Goal: Information Seeking & Learning: Learn about a topic

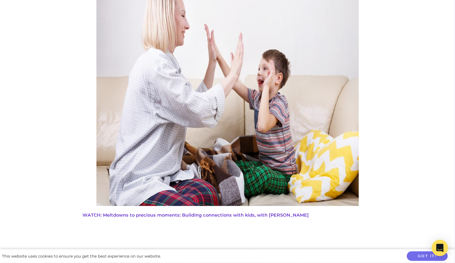
scroll to position [1287, 0]
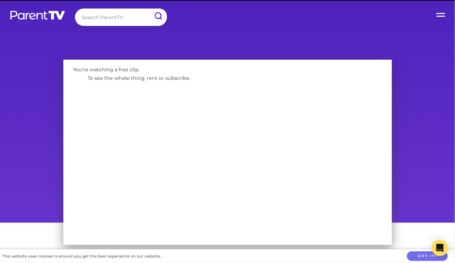
scroll to position [146, 0]
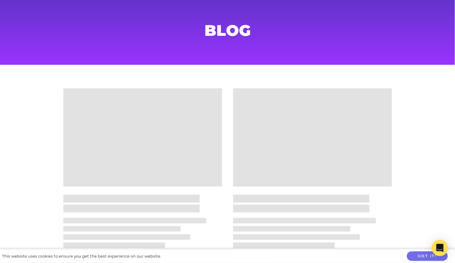
scroll to position [32, 0]
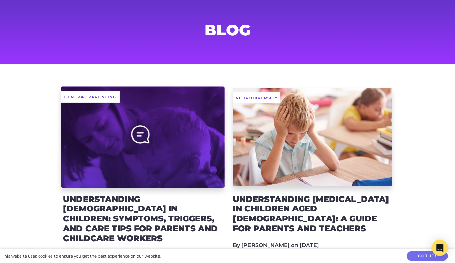
click at [167, 162] on div at bounding box center [143, 136] width 164 height 101
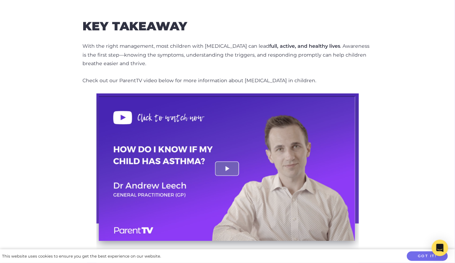
scroll to position [1291, 0]
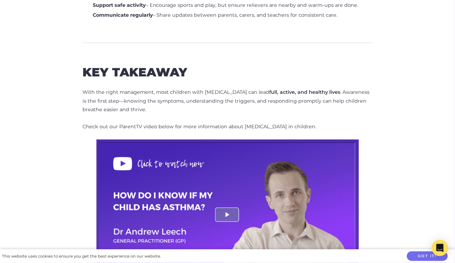
click at [167, 139] on img at bounding box center [228, 238] width 263 height 199
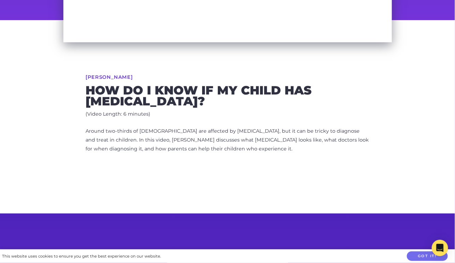
scroll to position [205, 0]
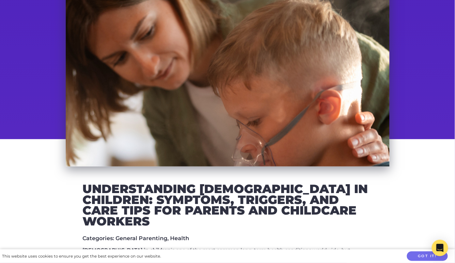
scroll to position [133, 0]
